Goal: Task Accomplishment & Management: Complete application form

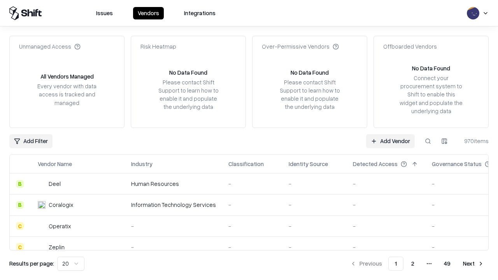
click at [390, 141] on link "Add Vendor" at bounding box center [390, 141] width 49 height 14
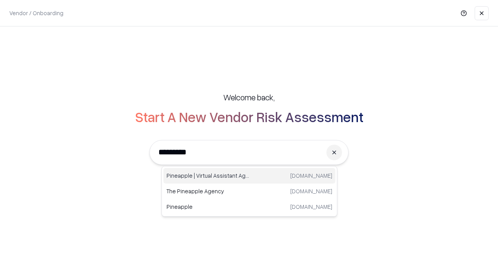
click at [249, 176] on div "Pineapple | Virtual Assistant Agency [DOMAIN_NAME]" at bounding box center [249, 176] width 172 height 16
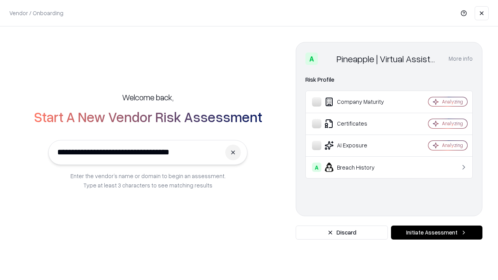
type input "**********"
click at [437, 233] on button "Initiate Assessment" at bounding box center [436, 233] width 91 height 14
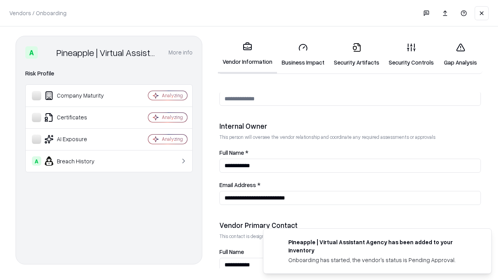
scroll to position [403, 0]
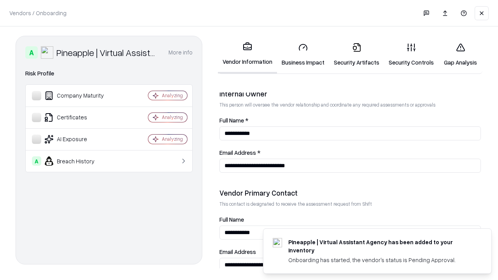
click at [303, 54] on link "Business Impact" at bounding box center [303, 55] width 52 height 36
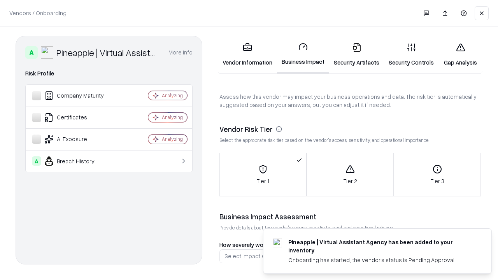
click at [460, 54] on link "Gap Analysis" at bounding box center [461, 55] width 44 height 36
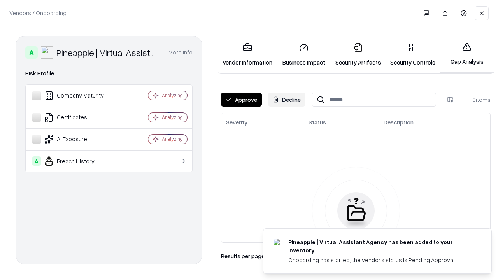
click at [241, 100] on button "Approve" at bounding box center [241, 100] width 41 height 14
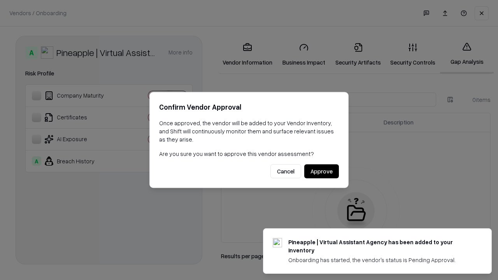
click at [321, 171] on button "Approve" at bounding box center [321, 172] width 35 height 14
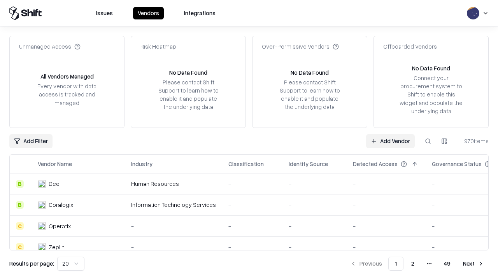
type input "**********"
click at [390, 141] on link "Add Vendor" at bounding box center [390, 141] width 49 height 14
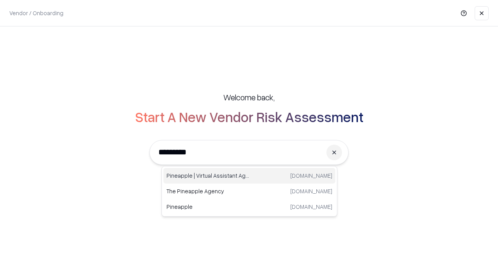
click at [249, 176] on div "Pineapple | Virtual Assistant Agency [DOMAIN_NAME]" at bounding box center [249, 176] width 172 height 16
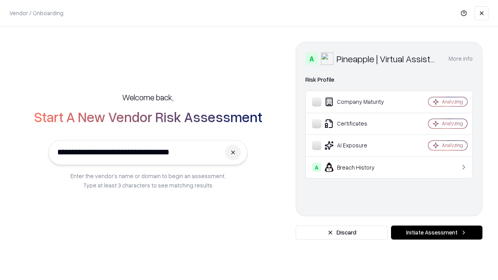
type input "**********"
click at [437, 233] on button "Initiate Assessment" at bounding box center [436, 233] width 91 height 14
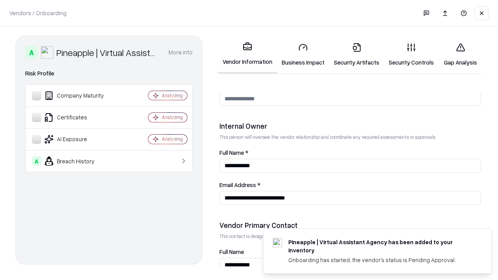
scroll to position [403, 0]
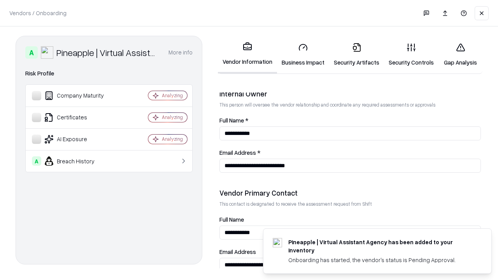
click at [460, 54] on link "Gap Analysis" at bounding box center [461, 55] width 44 height 36
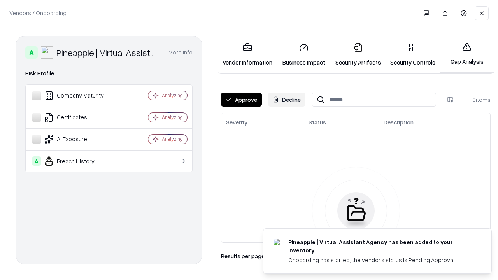
click at [241, 100] on button "Approve" at bounding box center [241, 100] width 41 height 14
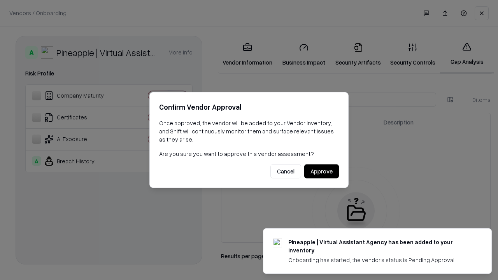
click at [321, 171] on button "Approve" at bounding box center [321, 172] width 35 height 14
